Goal: Transaction & Acquisition: Obtain resource

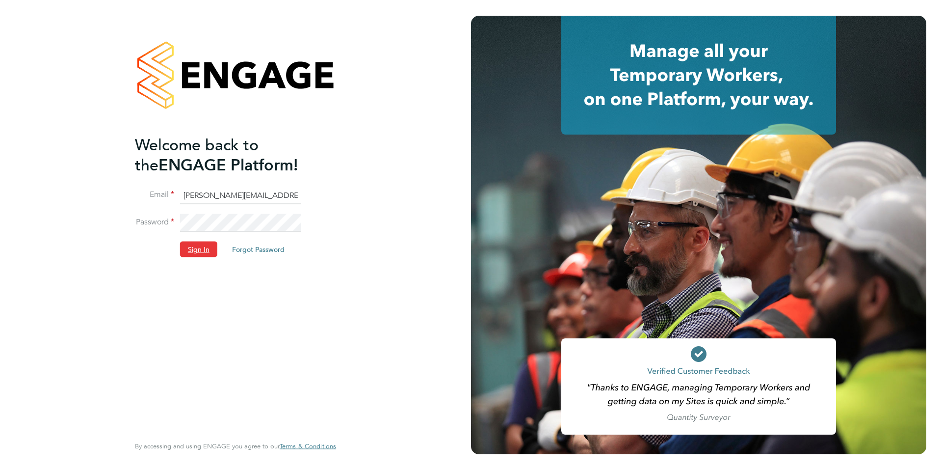
click at [201, 255] on button "Sign In" at bounding box center [198, 249] width 37 height 16
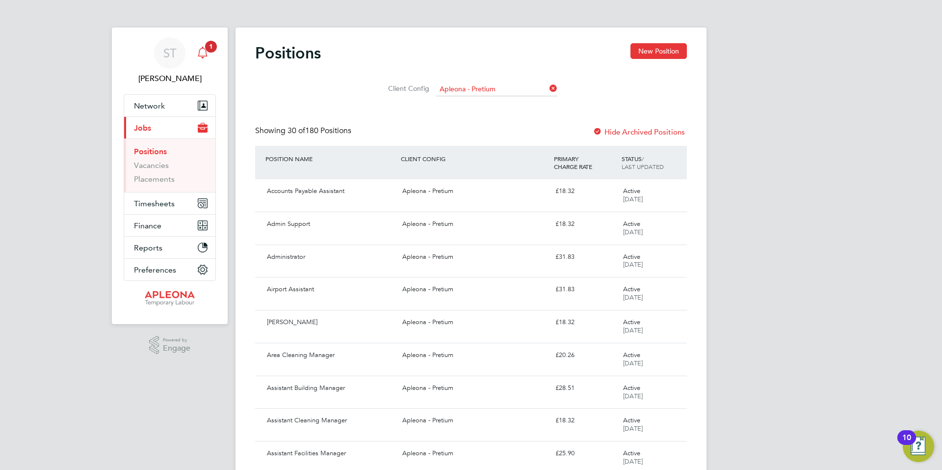
click at [205, 55] on icon "Main navigation" at bounding box center [203, 53] width 12 height 12
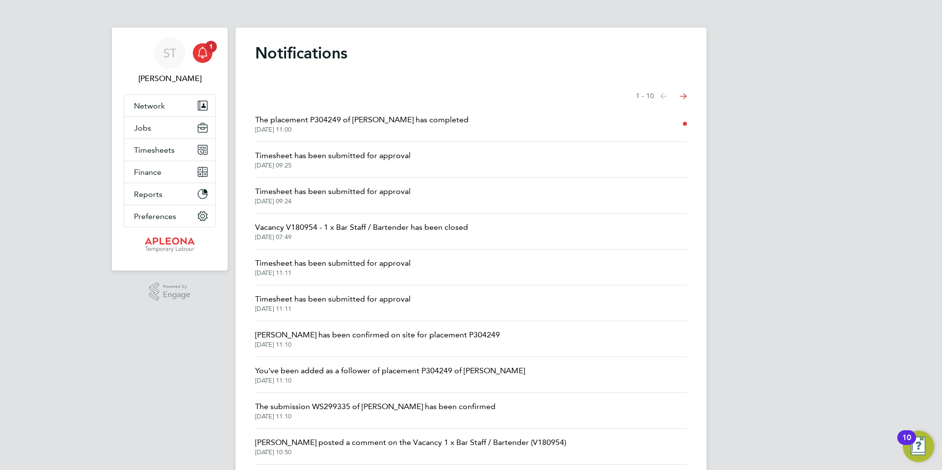
click at [322, 126] on span "[DATE] 11:00" at bounding box center [361, 130] width 213 height 8
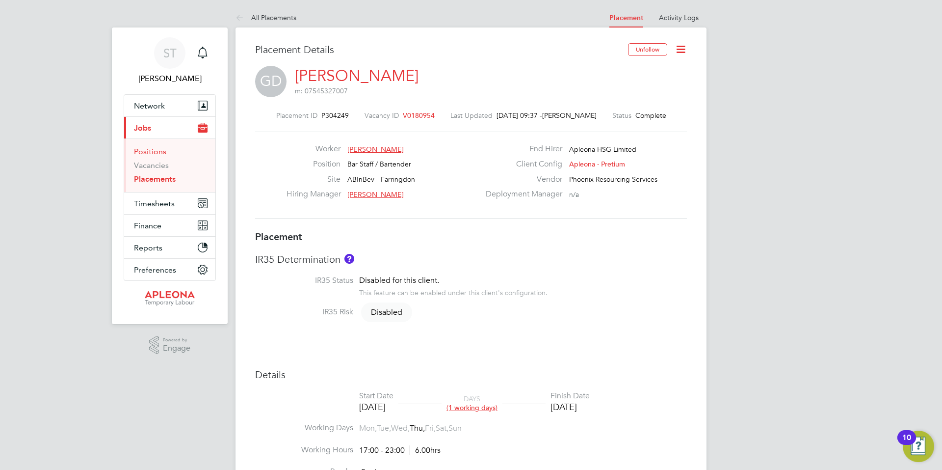
click at [157, 150] on link "Positions" at bounding box center [150, 151] width 32 height 9
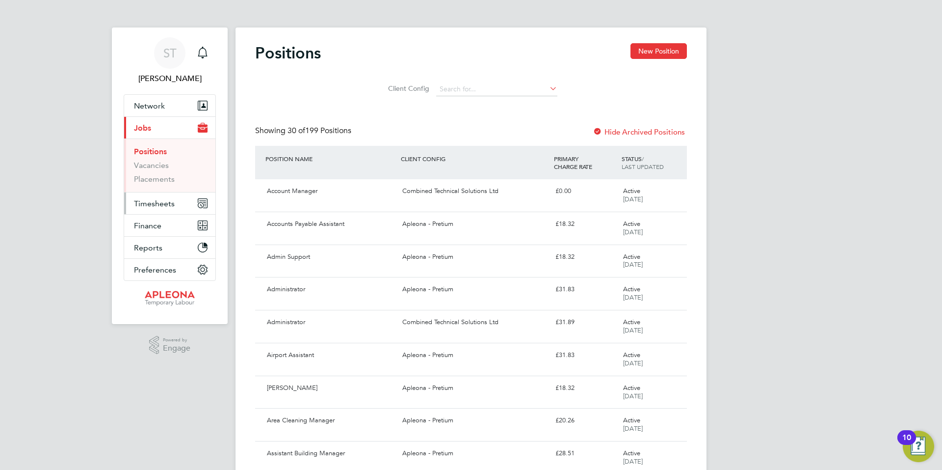
click at [156, 204] on span "Timesheets" at bounding box center [154, 203] width 41 height 9
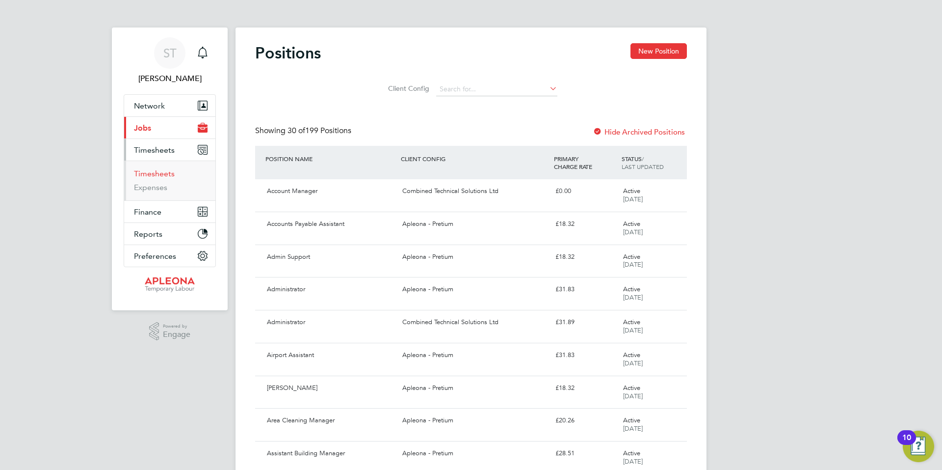
click at [156, 174] on link "Timesheets" at bounding box center [154, 173] width 41 height 9
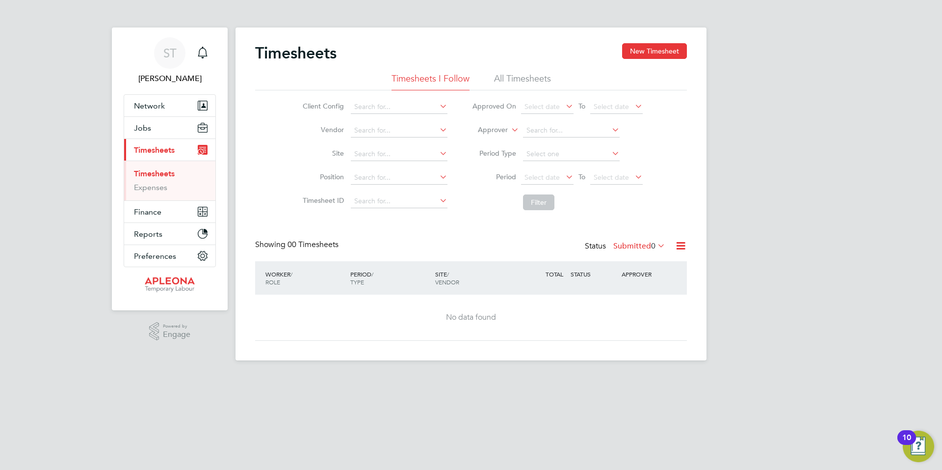
click at [438, 106] on icon at bounding box center [438, 106] width 0 height 14
click at [400, 118] on li "Apleona - Pretium" at bounding box center [406, 120] width 113 height 13
type input "Apleona - Pretium"
click at [438, 131] on icon at bounding box center [438, 130] width 0 height 14
click at [390, 141] on li "Ph oenix Resourcing Services" at bounding box center [399, 143] width 98 height 13
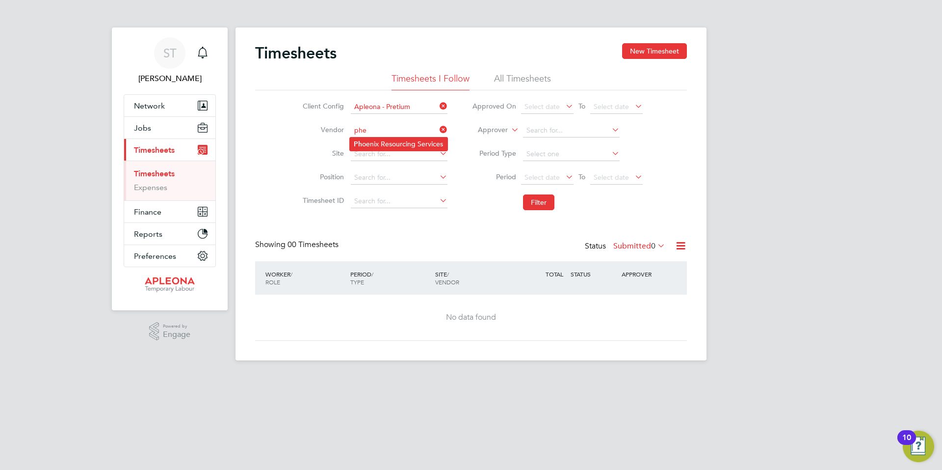
type input "Phoenix Resourcing Services"
click at [406, 153] on input at bounding box center [399, 154] width 97 height 14
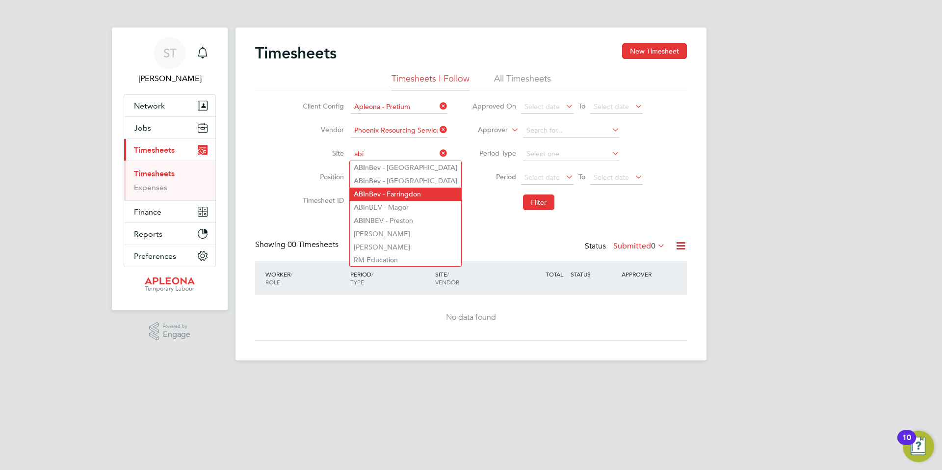
click at [406, 191] on li "[PERSON_NAME]" at bounding box center [405, 193] width 111 height 13
type input "ABInBev - Farringdon"
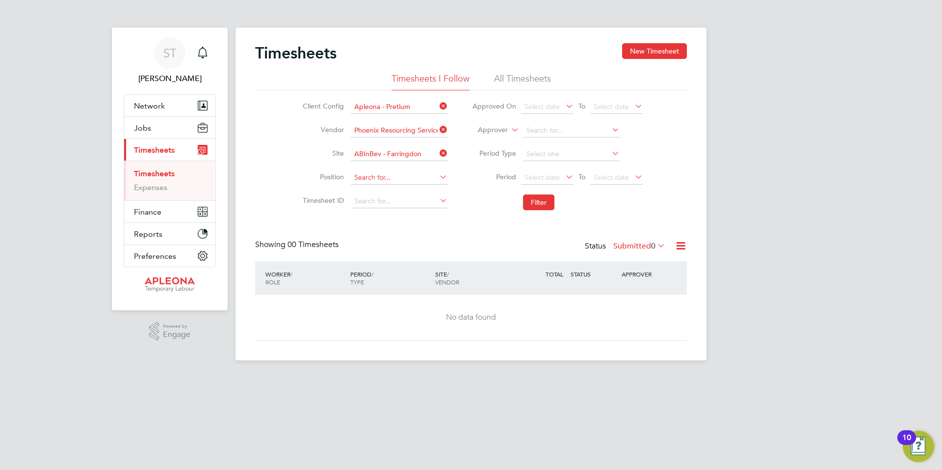
click at [409, 179] on input at bounding box center [399, 178] width 97 height 14
click at [375, 212] on li "Clean er" at bounding box center [399, 217] width 98 height 13
type input "Cleaner"
click at [529, 202] on button "Filter" at bounding box center [538, 202] width 31 height 16
click at [556, 131] on input at bounding box center [571, 131] width 97 height 14
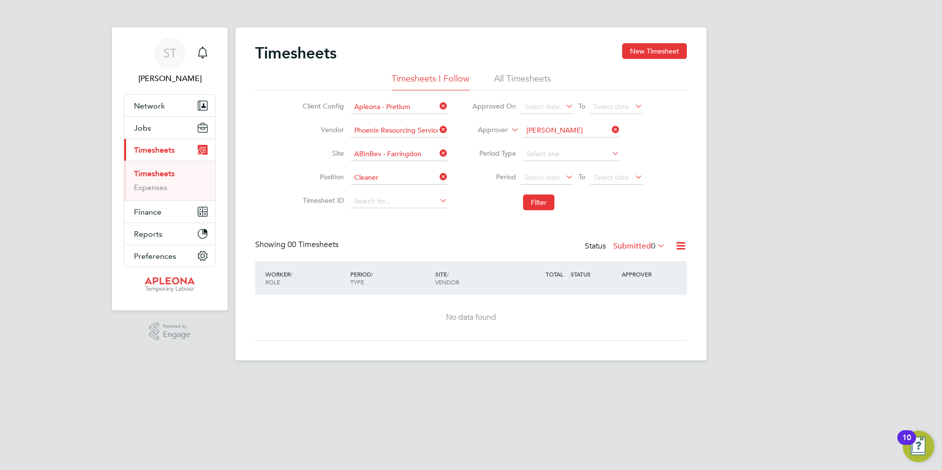
click at [556, 153] on li "[PERSON_NAME]" at bounding box center [582, 157] width 121 height 13
type input "[PERSON_NAME]"
click at [539, 202] on button "Filter" at bounding box center [538, 202] width 31 height 16
click at [156, 234] on span "Reports" at bounding box center [148, 233] width 28 height 9
click at [162, 232] on button "Reports" at bounding box center [169, 234] width 91 height 22
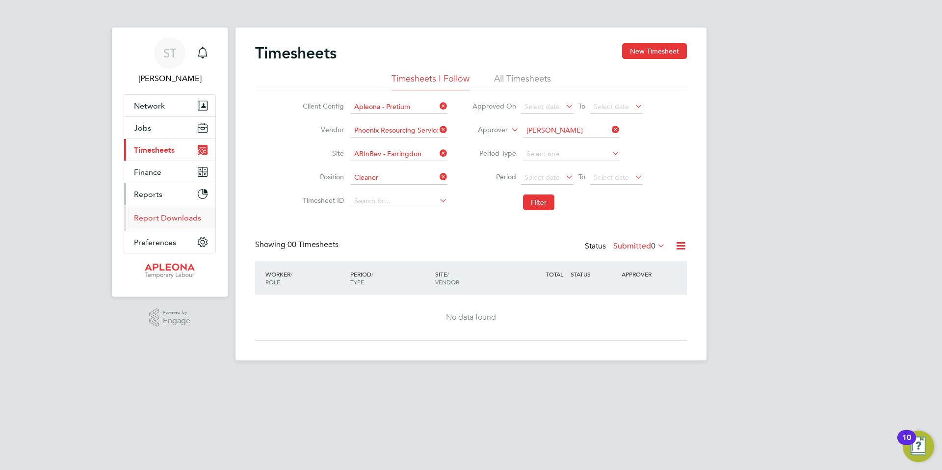
click at [161, 215] on link "Report Downloads" at bounding box center [167, 217] width 67 height 9
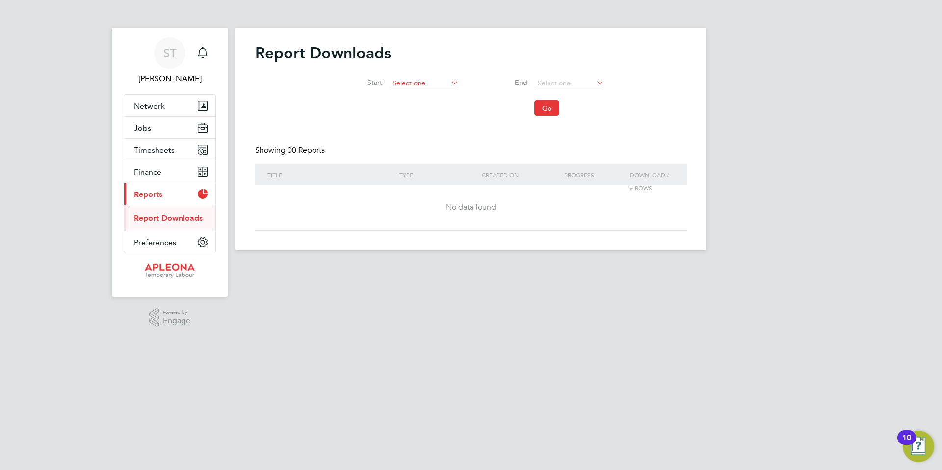
scroll to position [361, 0]
click at [441, 84] on input at bounding box center [424, 84] width 70 height 14
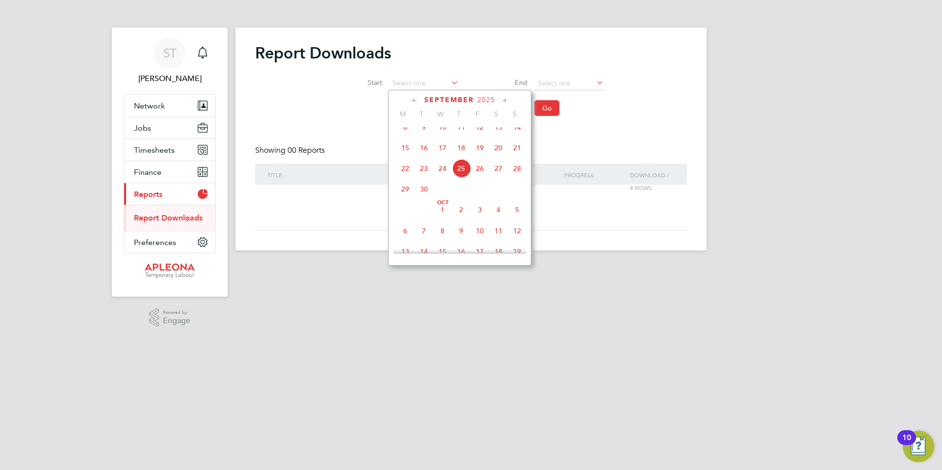
click at [418, 99] on icon at bounding box center [414, 100] width 9 height 11
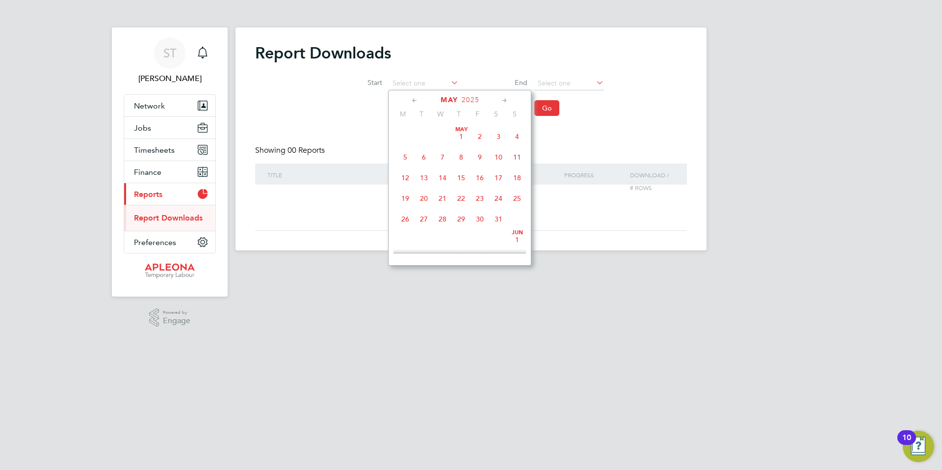
click at [505, 101] on icon at bounding box center [504, 100] width 9 height 11
click at [426, 177] on span "10" at bounding box center [424, 175] width 19 height 19
type input "[DATE]"
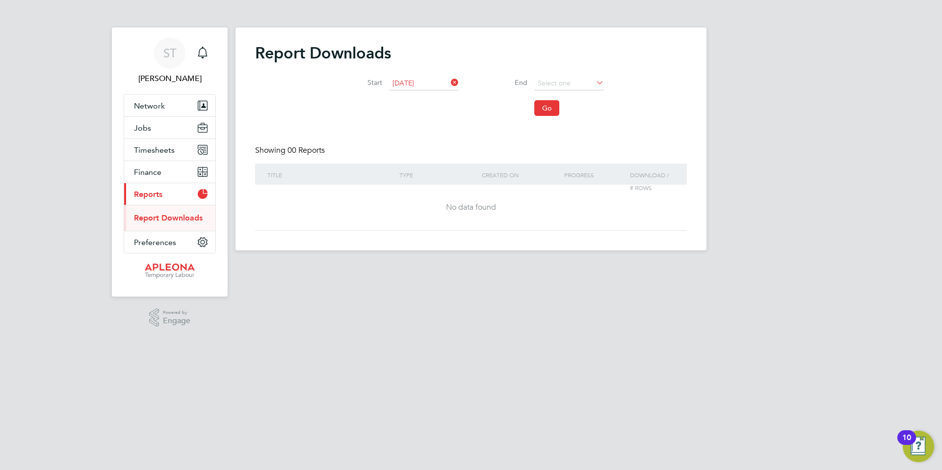
click at [594, 82] on icon at bounding box center [594, 83] width 0 height 14
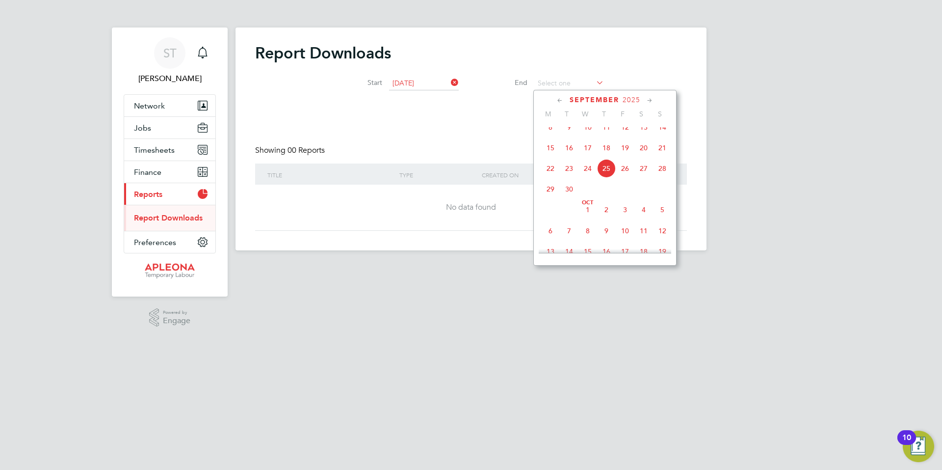
click at [605, 175] on span "25" at bounding box center [606, 168] width 19 height 19
type input "[DATE]"
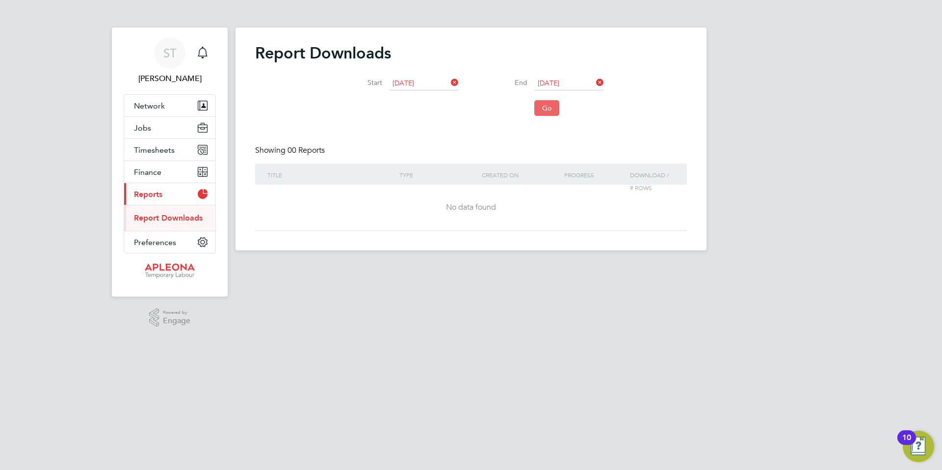
click at [542, 108] on button "Go" at bounding box center [546, 108] width 25 height 16
